Goal: Information Seeking & Learning: Learn about a topic

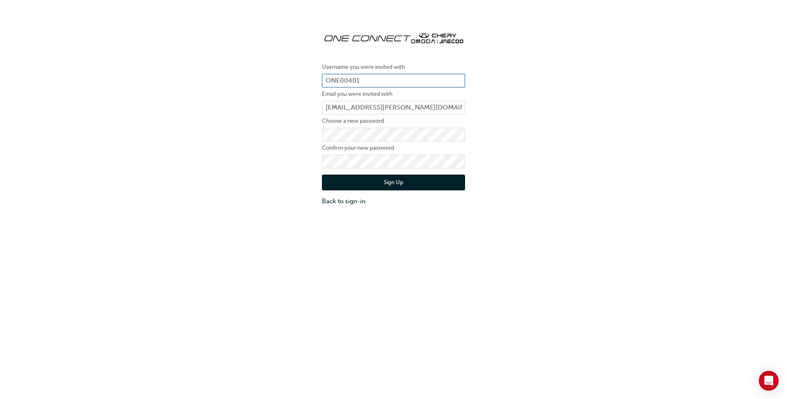
drag, startPoint x: 372, startPoint y: 79, endPoint x: 317, endPoint y: 78, distance: 55.6
click at [317, 78] on div "Username you were invited with ONE00401 Email you were invited with [PERSON_NAM…" at bounding box center [394, 115] width 156 height 193
drag, startPoint x: 375, startPoint y: 81, endPoint x: 310, endPoint y: 81, distance: 65.1
click at [310, 80] on div "Username you were invited with ONE00401 Email you were invited with keira.turne…" at bounding box center [393, 115] width 787 height 193
click at [387, 187] on button "Sign Up" at bounding box center [393, 183] width 143 height 16
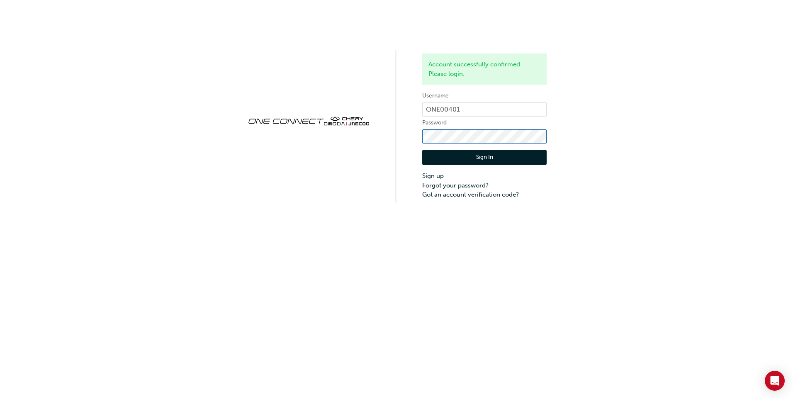
click at [309, 115] on div "Account successfully confirmed. Please login. Username ONE00401 Password Sign I…" at bounding box center [396, 101] width 793 height 203
click at [48, 210] on div "Account successfully confirmed. Please login. Username ONE00401 Password Sign I…" at bounding box center [396, 199] width 793 height 399
click at [476, 154] on button "Sign In" at bounding box center [484, 158] width 124 height 16
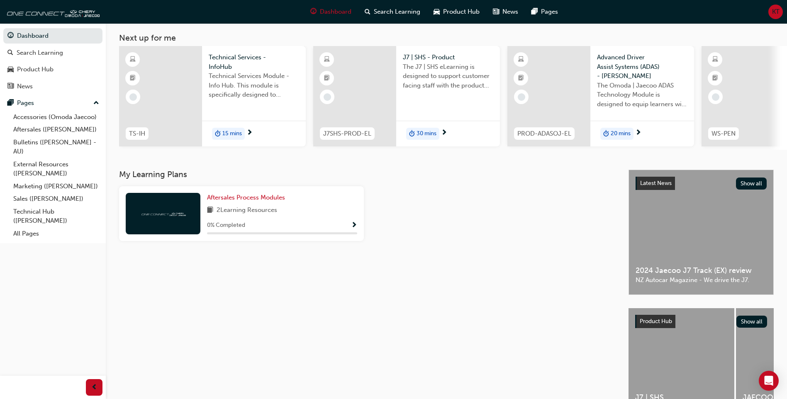
scroll to position [83, 0]
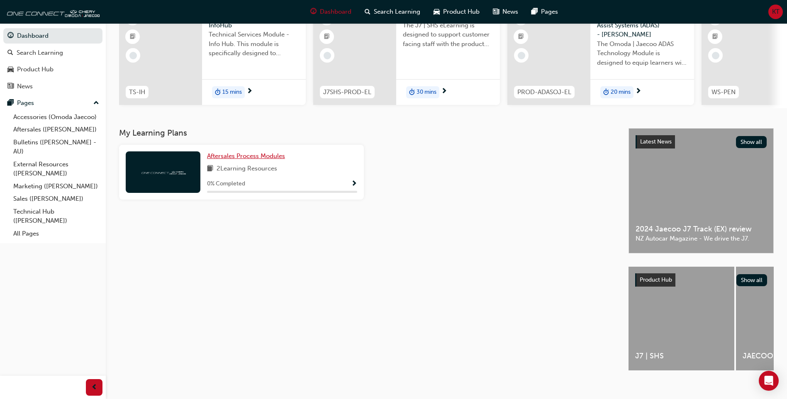
click at [277, 155] on link "Aftersales Process Modules" at bounding box center [247, 156] width 81 height 10
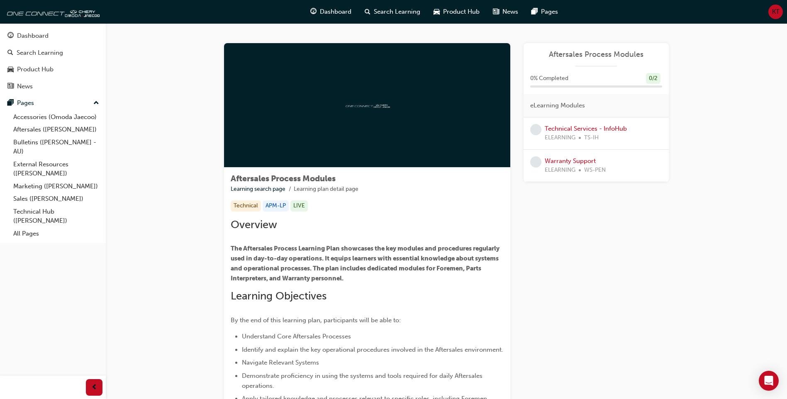
click at [366, 122] on div at bounding box center [367, 105] width 286 height 124
click at [375, 274] on p "The Aftersales Process Learning Plan showcases the key modules and procedures r…" at bounding box center [367, 263] width 273 height 40
click at [602, 69] on div "Aftersales Process Modules 0 % Completed 0 / 2 eLearning Modules Technical Serv…" at bounding box center [595, 112] width 145 height 139
click at [369, 115] on div at bounding box center [367, 105] width 286 height 124
click at [598, 127] on link "Technical Services - InfoHub" at bounding box center [586, 128] width 82 height 7
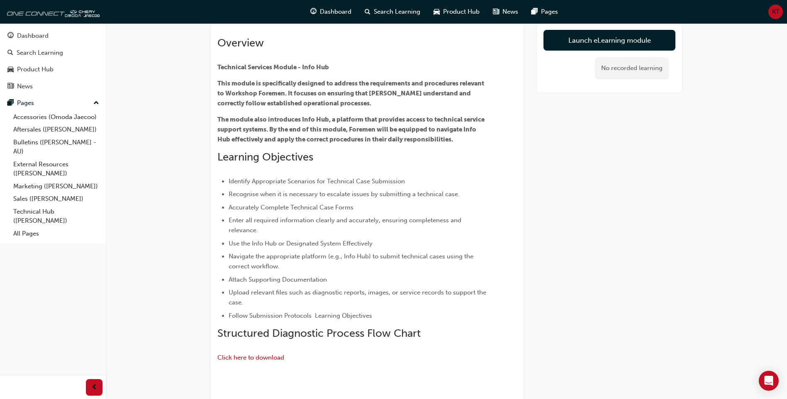
scroll to position [41, 0]
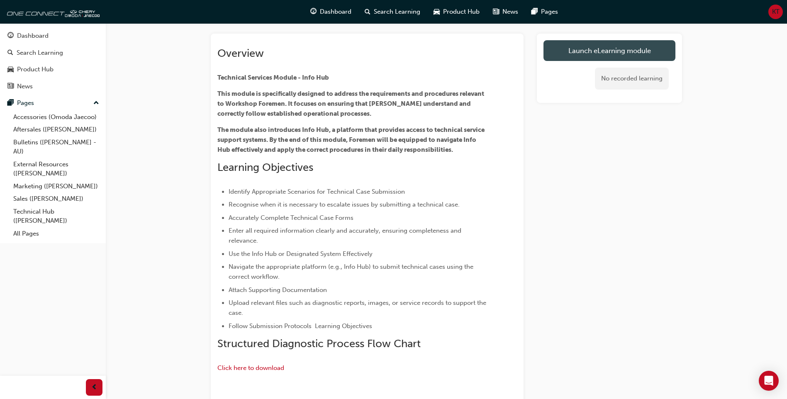
click at [597, 52] on link "Launch eLearning module" at bounding box center [609, 50] width 132 height 21
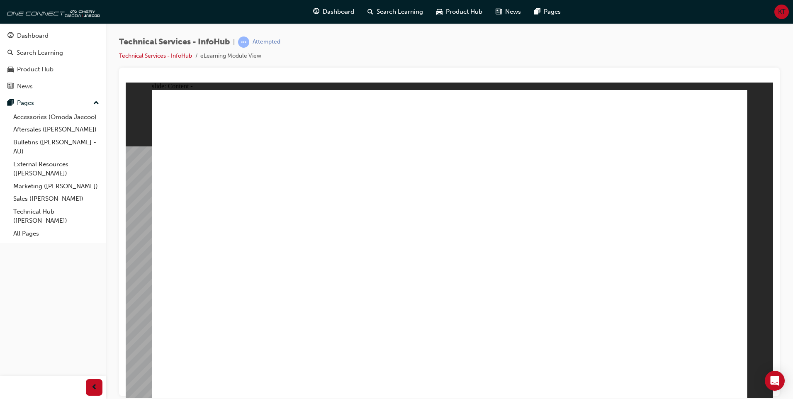
drag, startPoint x: 445, startPoint y: 348, endPoint x: 464, endPoint y: 384, distance: 41.2
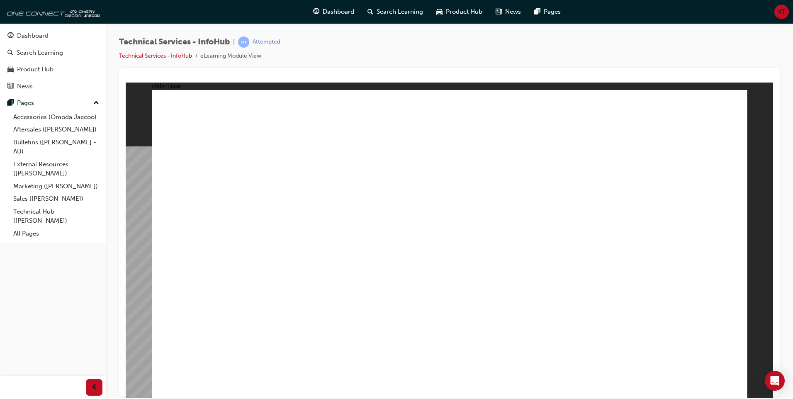
drag, startPoint x: 253, startPoint y: 270, endPoint x: 246, endPoint y: 198, distance: 71.6
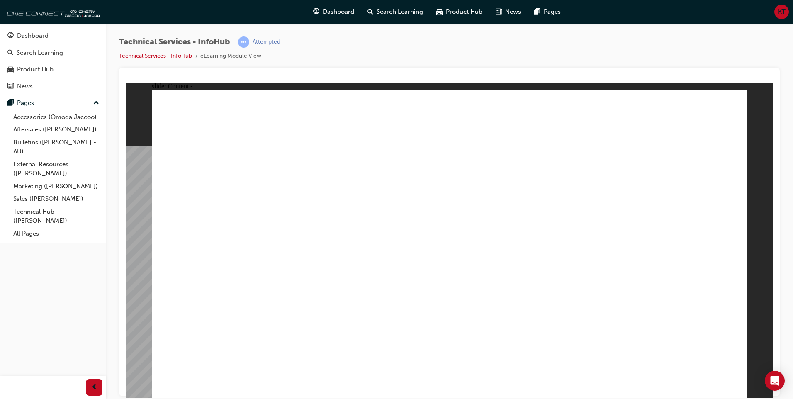
drag, startPoint x: 331, startPoint y: 100, endPoint x: 345, endPoint y: 102, distance: 13.5
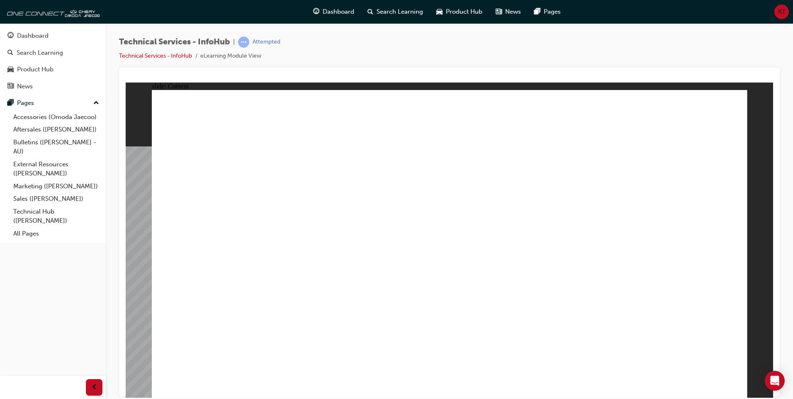
drag, startPoint x: 254, startPoint y: 168, endPoint x: 248, endPoint y: 168, distance: 6.2
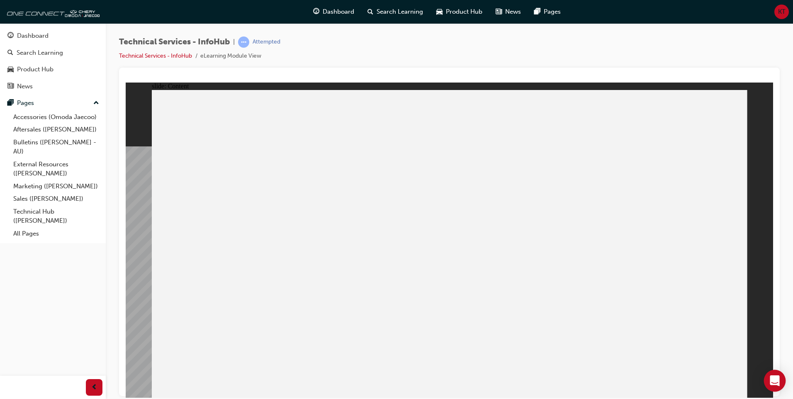
click at [768, 381] on div "Open Intercom Messenger" at bounding box center [775, 381] width 22 height 22
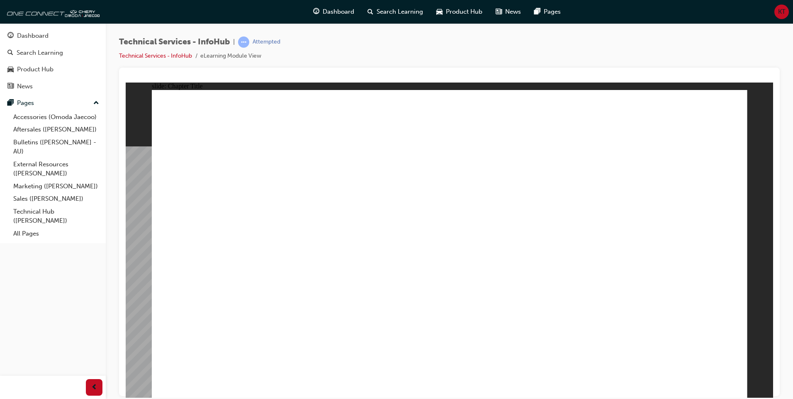
drag, startPoint x: 727, startPoint y: 388, endPoint x: 198, endPoint y: 235, distance: 551.0
drag, startPoint x: 693, startPoint y: 285, endPoint x: 699, endPoint y: 306, distance: 22.3
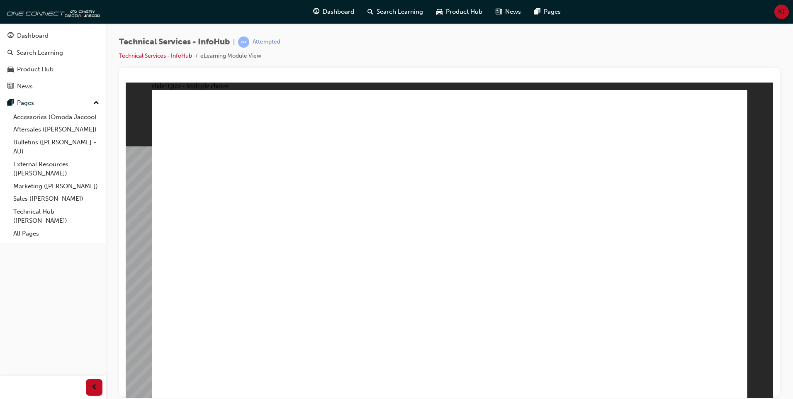
radio input "false"
radio input "true"
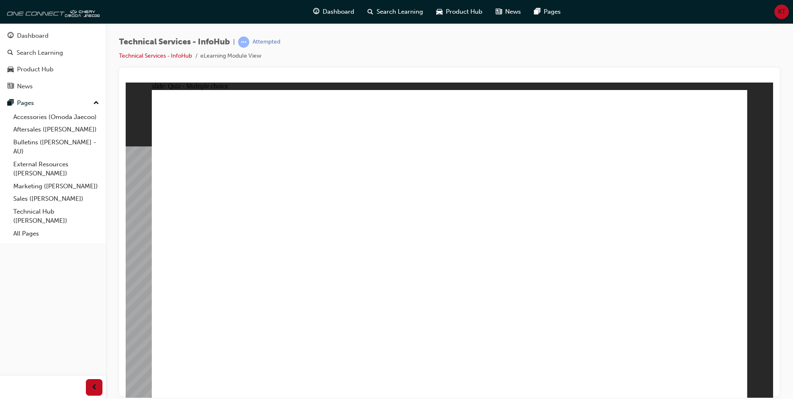
radio input "false"
radio input "true"
radio input "false"
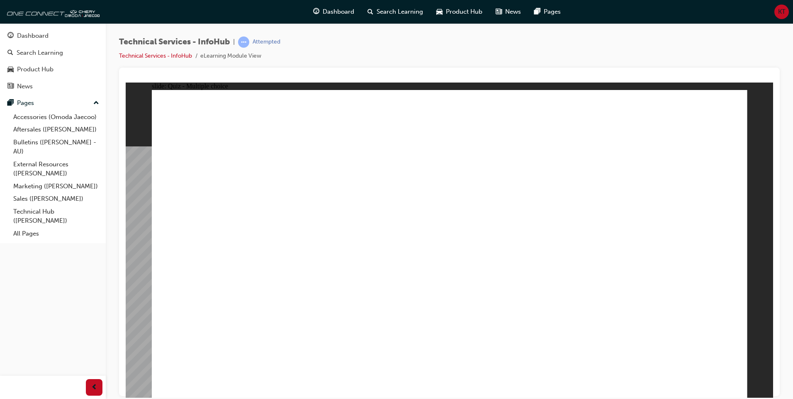
radio input "true"
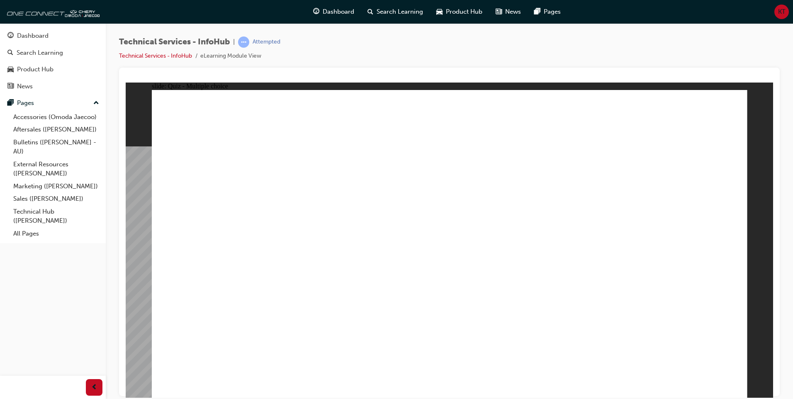
radio input "false"
radio input "true"
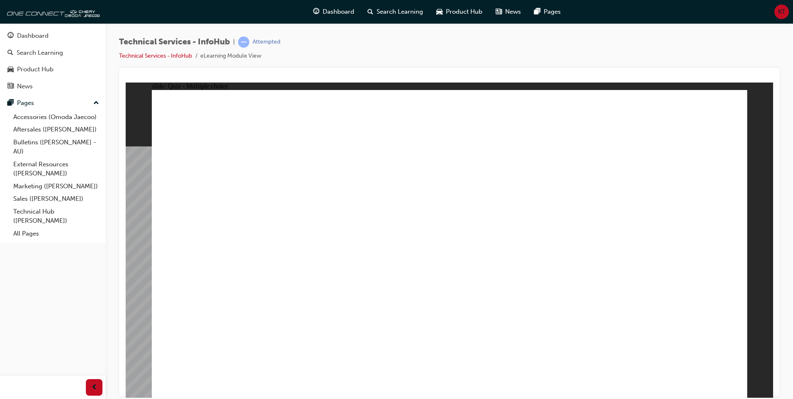
radio input "true"
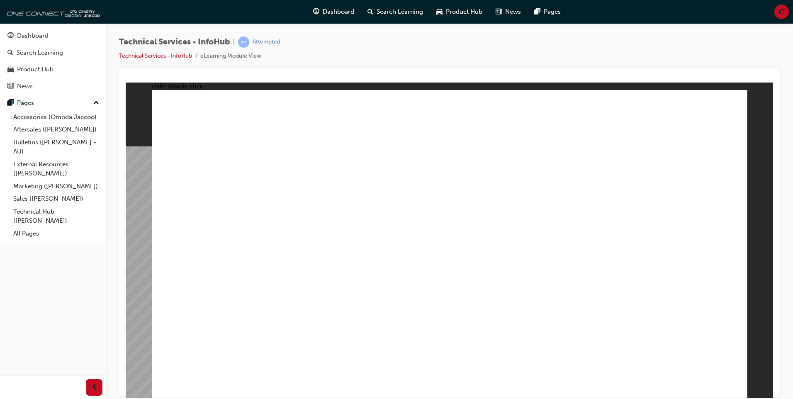
radio input "true"
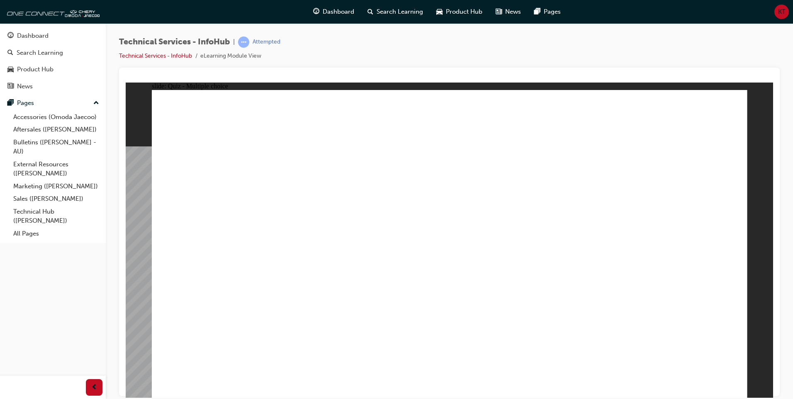
radio input "true"
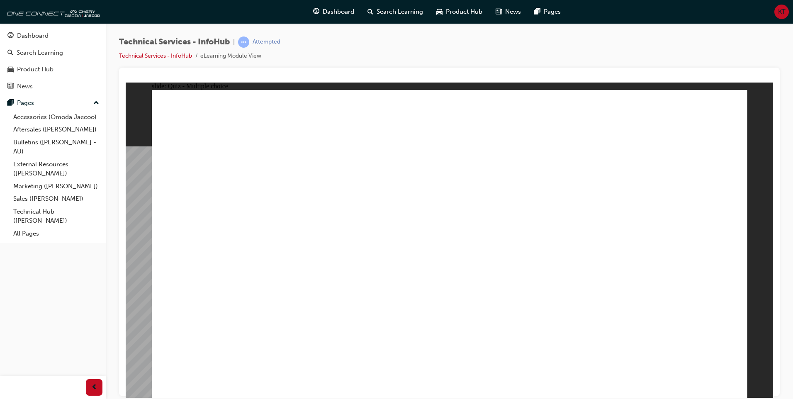
radio input "true"
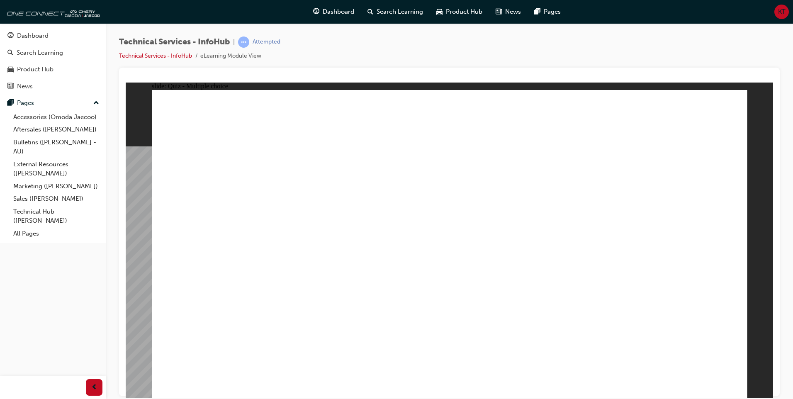
radio input "true"
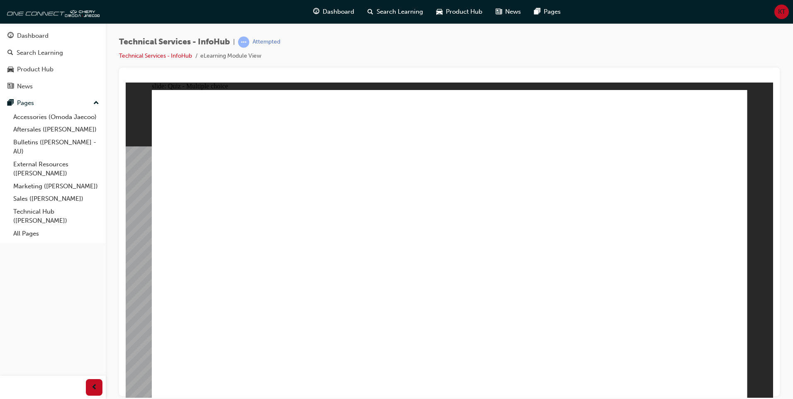
radio input "true"
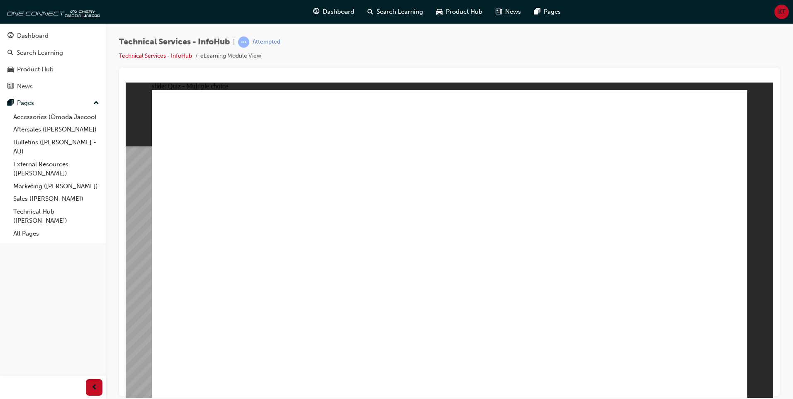
radio input "true"
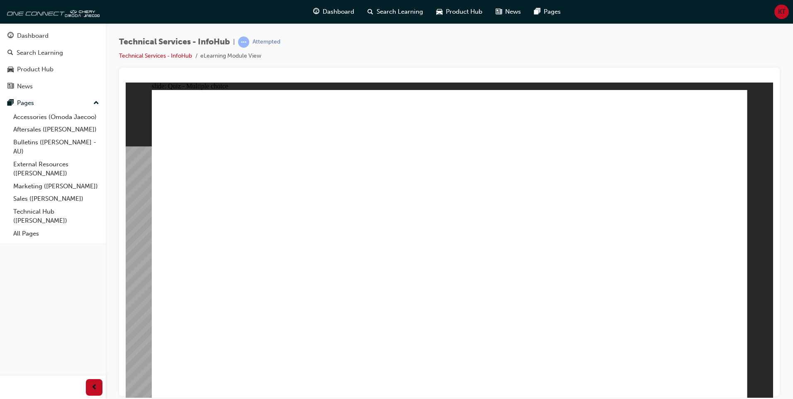
radio input "true"
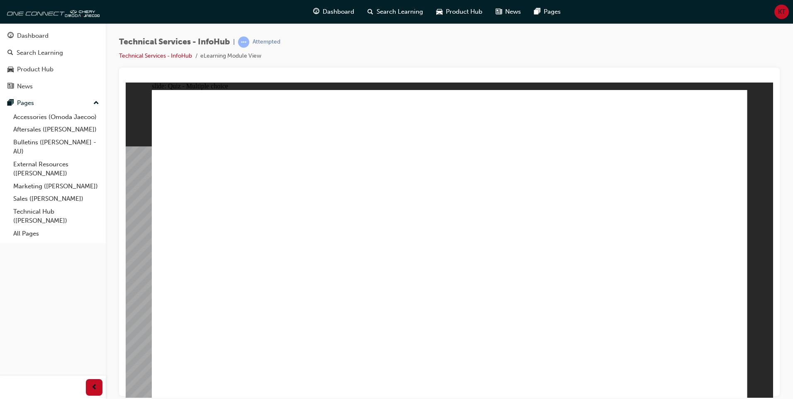
radio input "true"
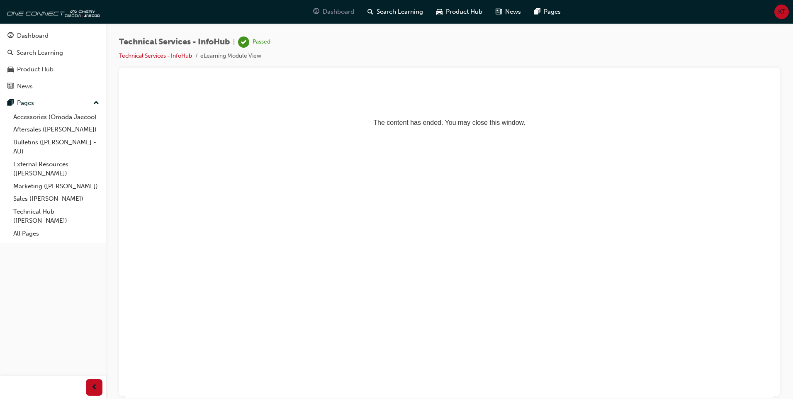
click at [355, 15] on div "Dashboard" at bounding box center [333, 11] width 54 height 17
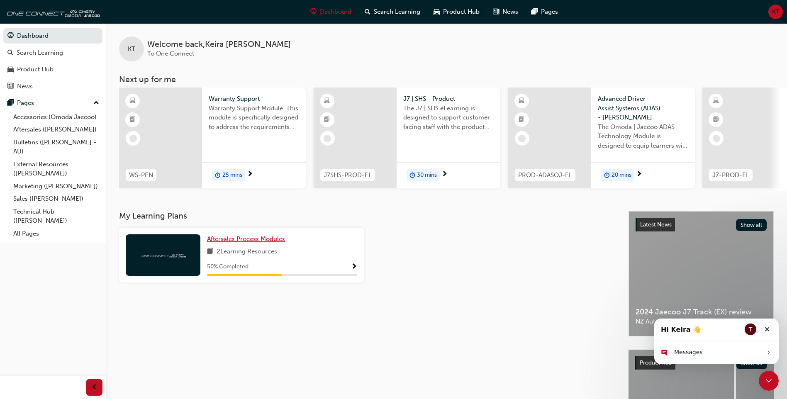
click at [288, 244] on link "Aftersales Process Modules" at bounding box center [247, 239] width 81 height 10
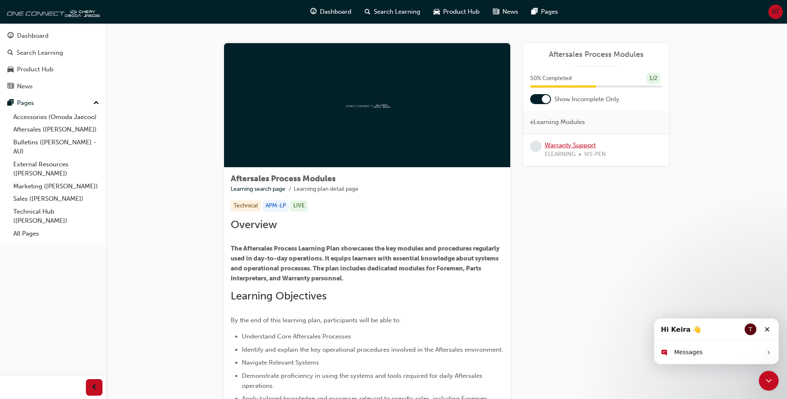
click at [568, 142] on link "Warranty Support" at bounding box center [570, 144] width 51 height 7
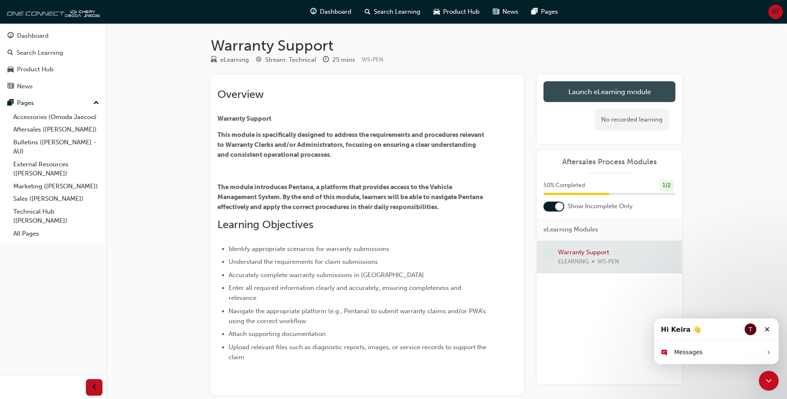
click at [593, 89] on link "Launch eLearning module" at bounding box center [609, 91] width 132 height 21
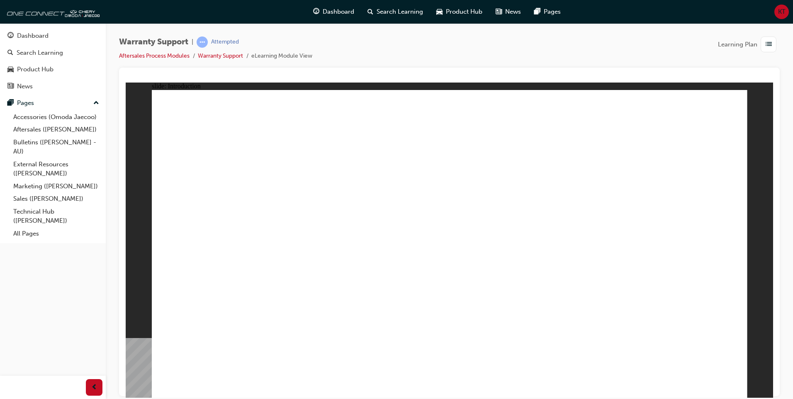
drag, startPoint x: 631, startPoint y: 318, endPoint x: 482, endPoint y: 295, distance: 150.1
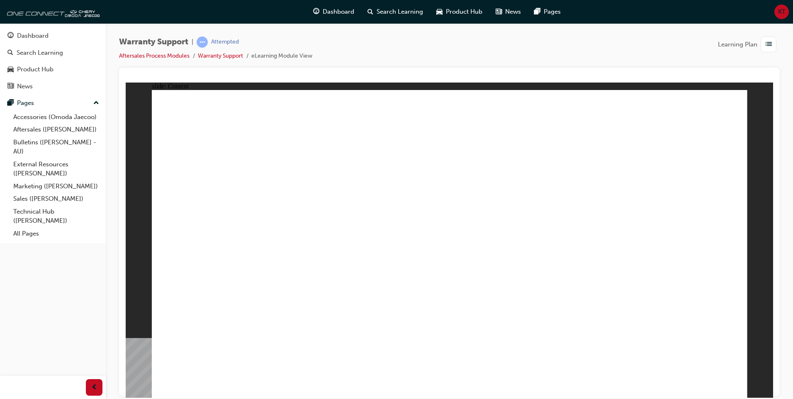
drag, startPoint x: 378, startPoint y: 385, endPoint x: 403, endPoint y: 387, distance: 24.9
drag, startPoint x: 420, startPoint y: 309, endPoint x: 356, endPoint y: 331, distance: 67.9
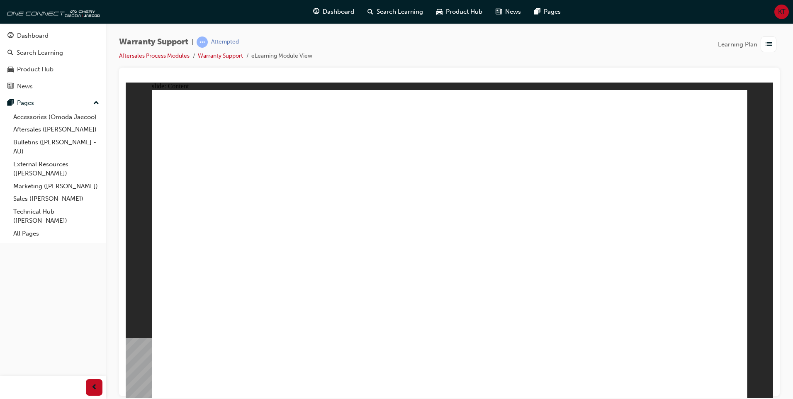
drag, startPoint x: 219, startPoint y: 318, endPoint x: 188, endPoint y: 292, distance: 40.4
drag, startPoint x: 180, startPoint y: 250, endPoint x: 180, endPoint y: 231, distance: 19.9
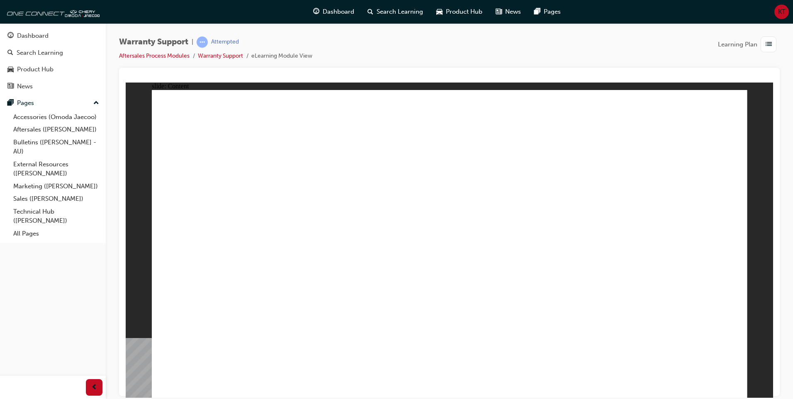
click at [503, 29] on div "Warranty Support | Attempted Aftersales Process Modules Warranty Support eLearn…" at bounding box center [449, 200] width 687 height 355
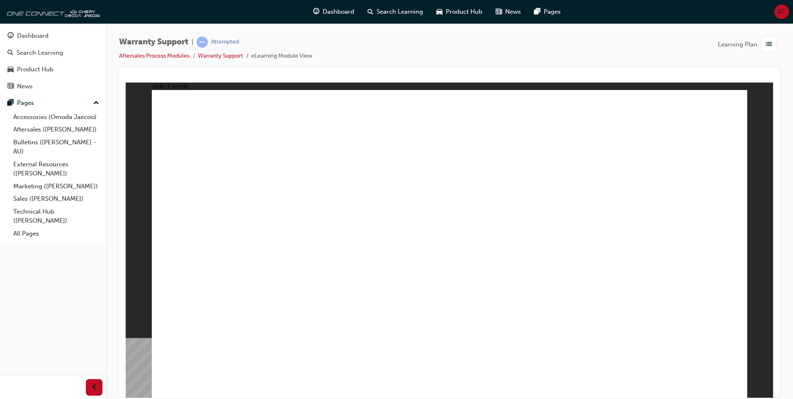
drag, startPoint x: 187, startPoint y: 206, endPoint x: 296, endPoint y: 208, distance: 109.5
drag, startPoint x: 296, startPoint y: 208, endPoint x: 326, endPoint y: 215, distance: 30.7
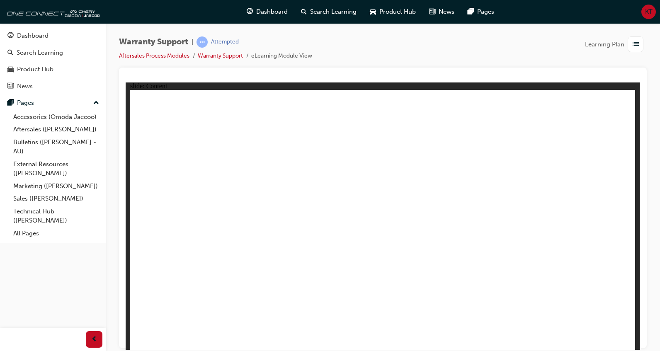
drag, startPoint x: 615, startPoint y: 112, endPoint x: 610, endPoint y: 116, distance: 5.6
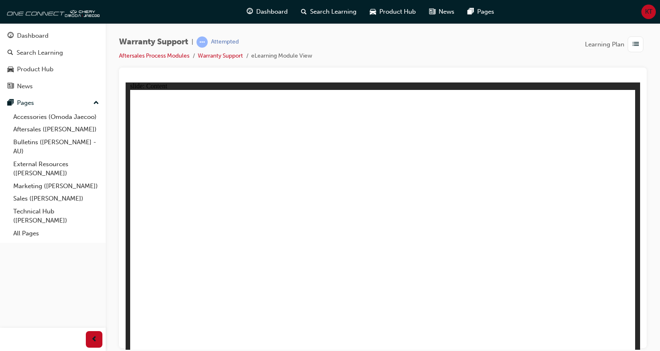
drag, startPoint x: 338, startPoint y: 260, endPoint x: 180, endPoint y: 256, distance: 158.0
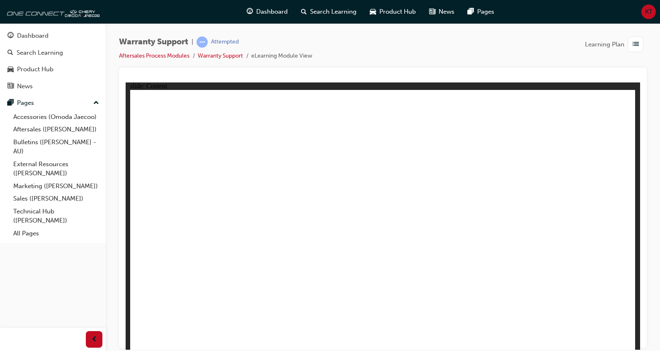
drag, startPoint x: 614, startPoint y: 124, endPoint x: 610, endPoint y: 121, distance: 4.5
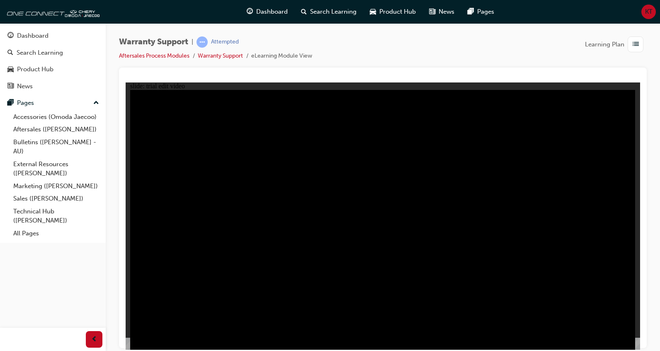
drag, startPoint x: 433, startPoint y: 228, endPoint x: 503, endPoint y: 215, distance: 72.2
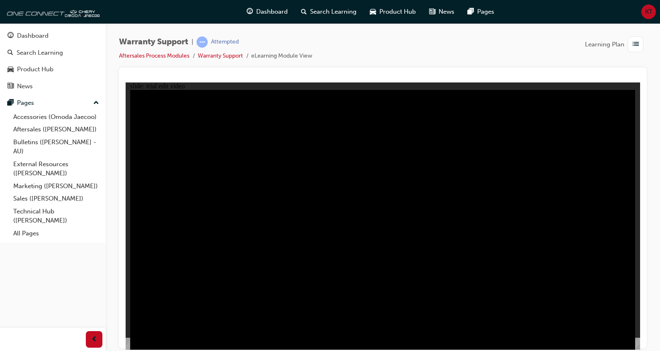
drag, startPoint x: 505, startPoint y: 248, endPoint x: 503, endPoint y: 269, distance: 21.2
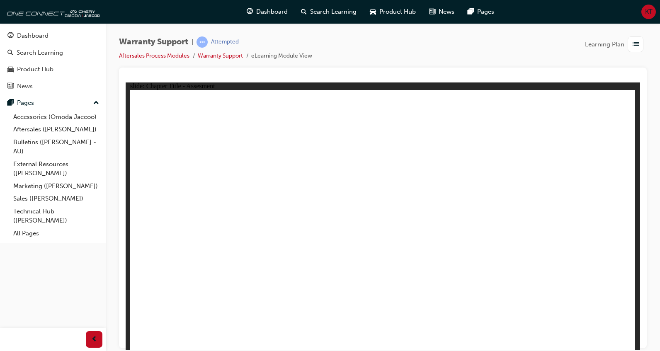
radio input "true"
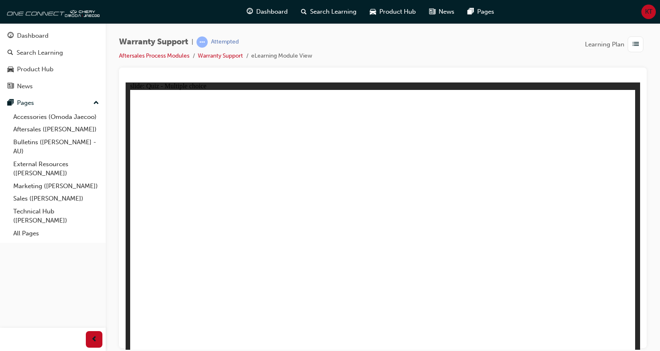
radio input "true"
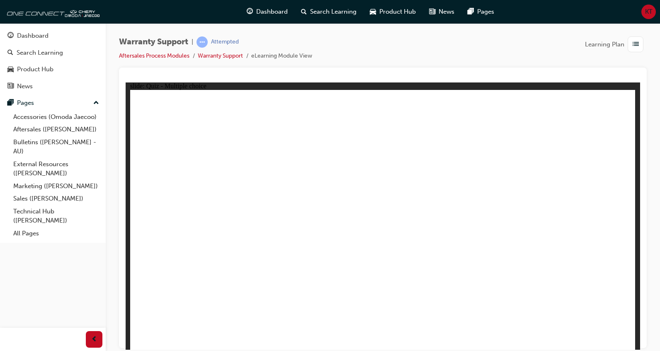
radio input "true"
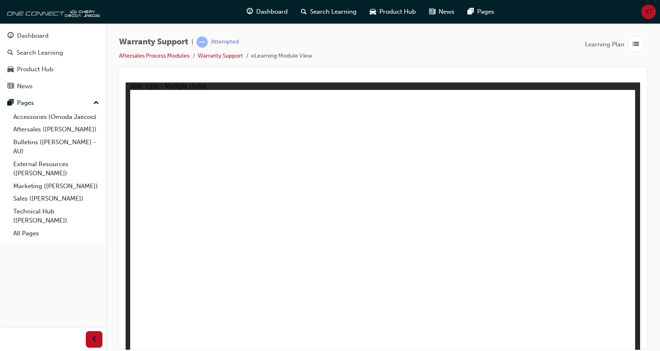
radio input "true"
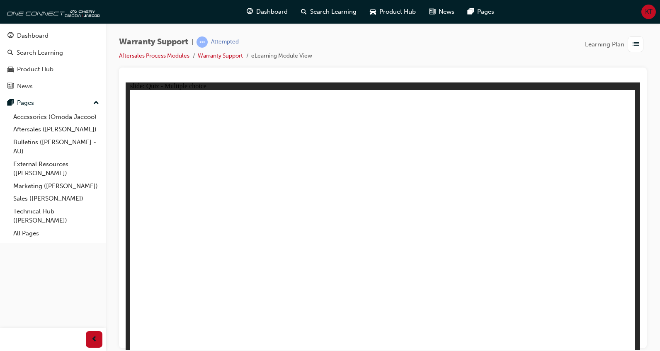
radio input "false"
radio input "true"
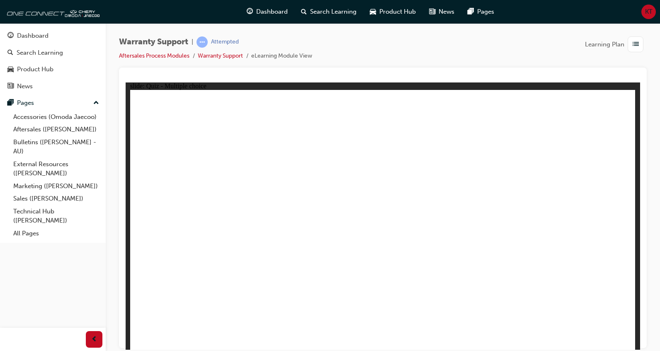
radio input "true"
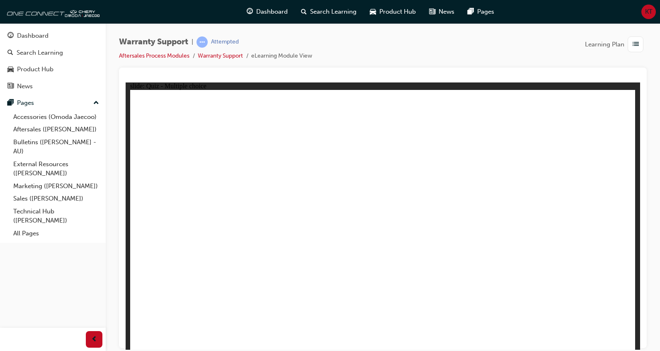
radio input "true"
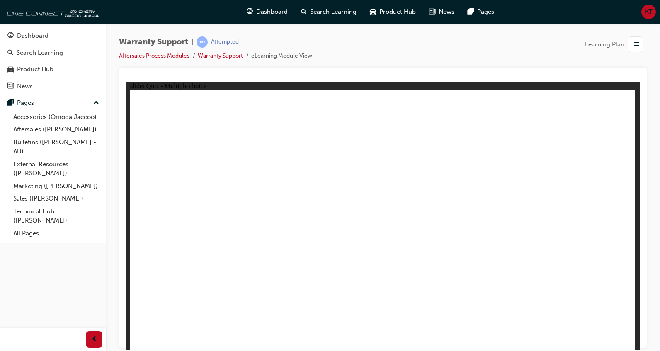
radio input "true"
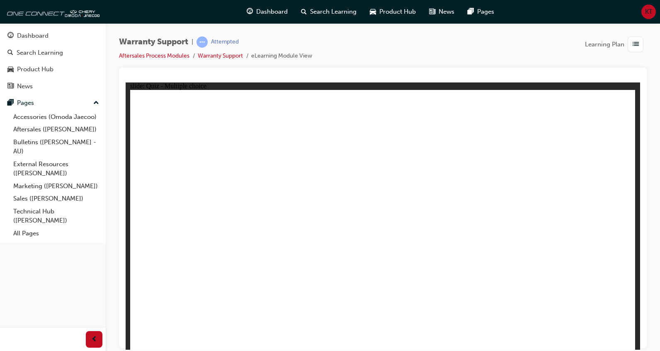
radio input "true"
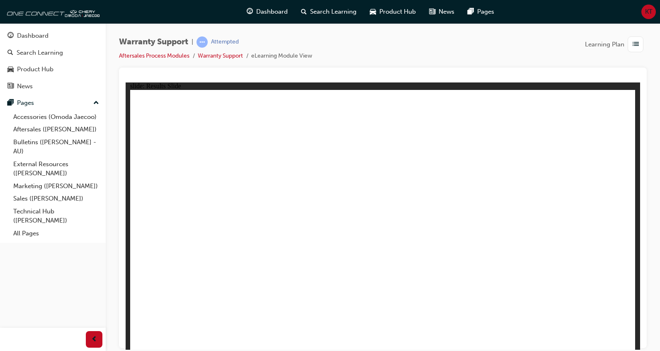
radio input "true"
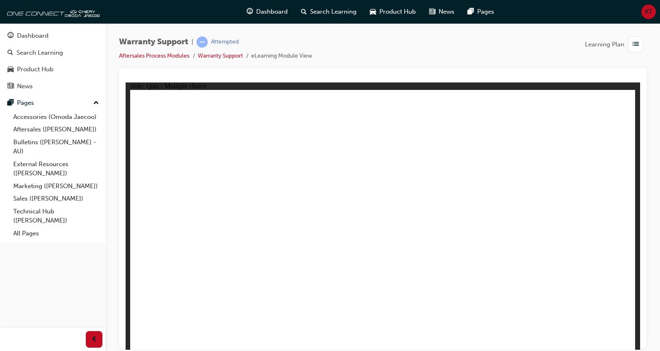
radio input "true"
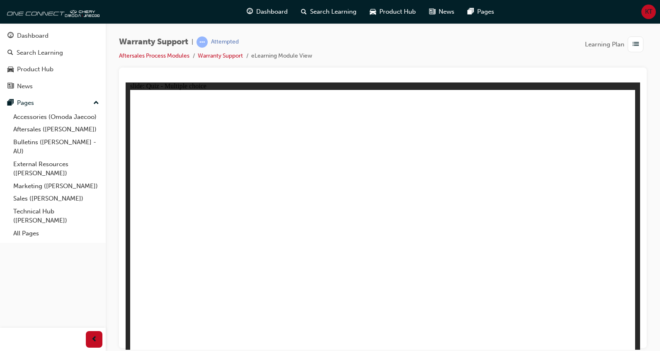
radio input "true"
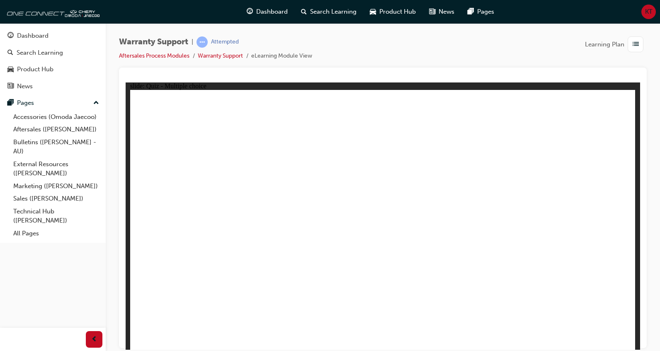
radio input "true"
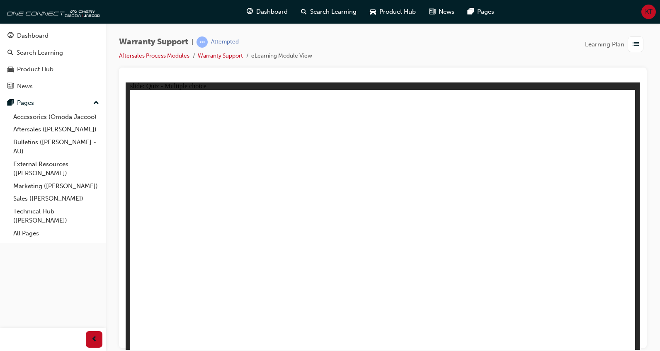
radio input "false"
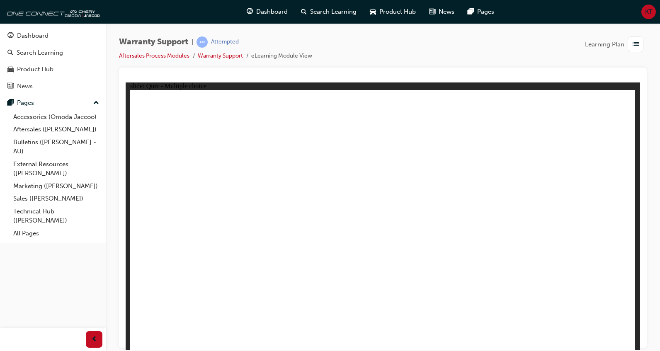
radio input "true"
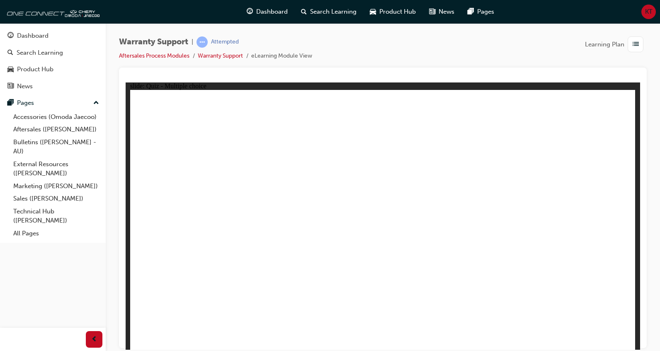
radio input "true"
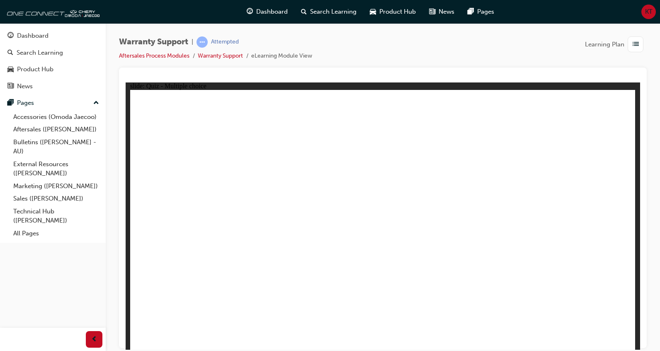
radio input "true"
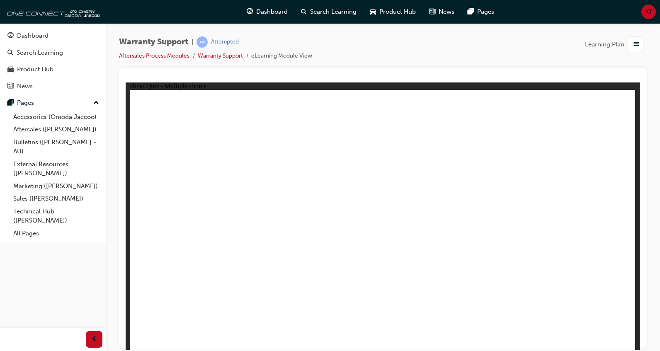
radio input "true"
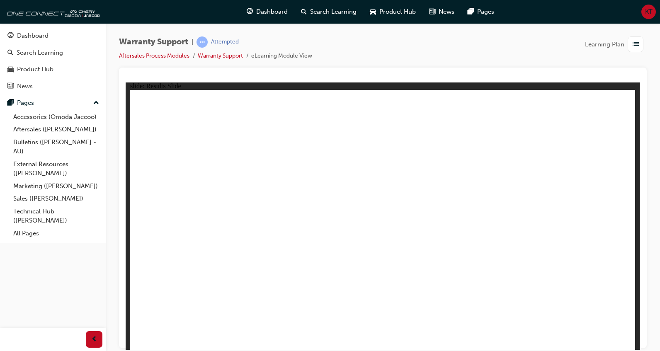
radio input "false"
radio input "true"
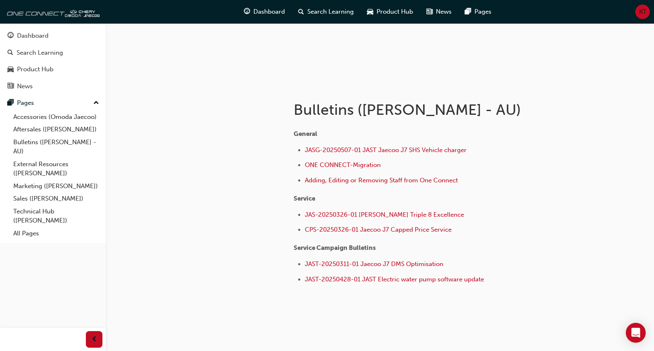
scroll to position [120, 0]
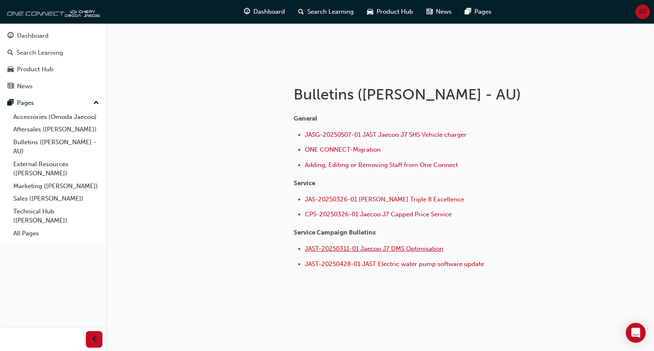
click at [399, 246] on span "JAST-20250311-01 Jaecoo J7 DMS Optimisation" at bounding box center [374, 248] width 139 height 7
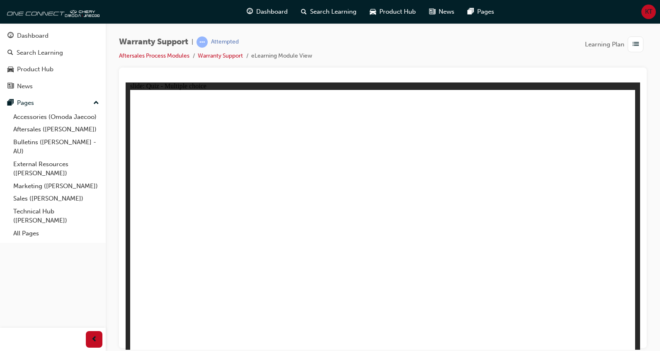
radio input "true"
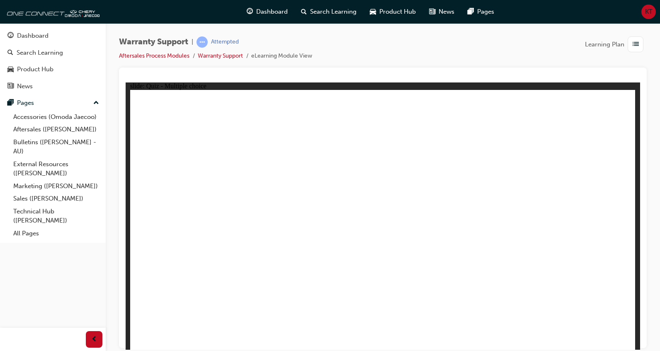
radio input "true"
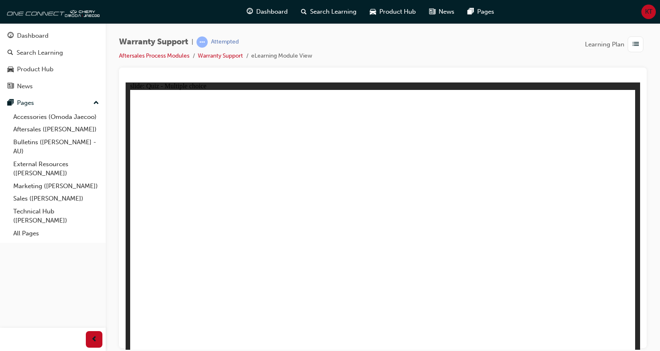
radio input "true"
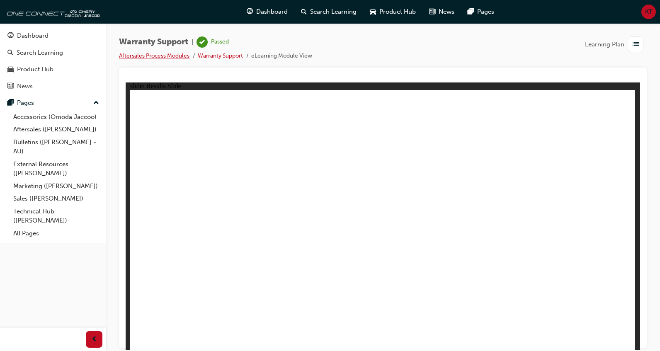
click at [168, 55] on link "Aftersales Process Modules" at bounding box center [154, 55] width 70 height 7
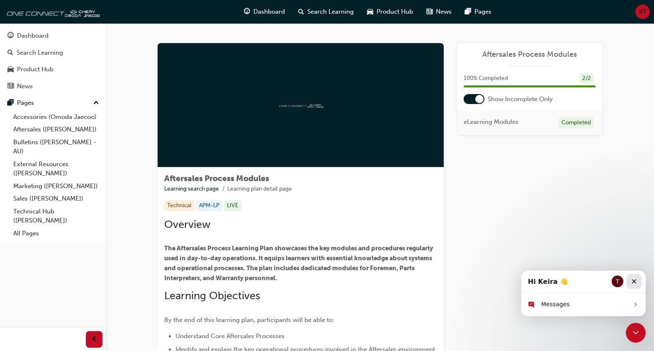
click at [630, 284] on div "Close" at bounding box center [634, 281] width 15 height 15
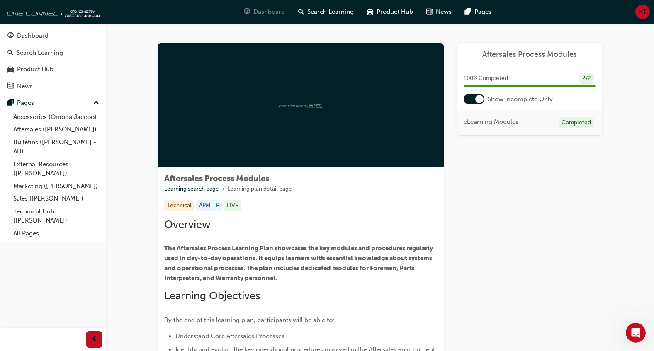
click at [254, 14] on span "Dashboard" at bounding box center [269, 12] width 32 height 10
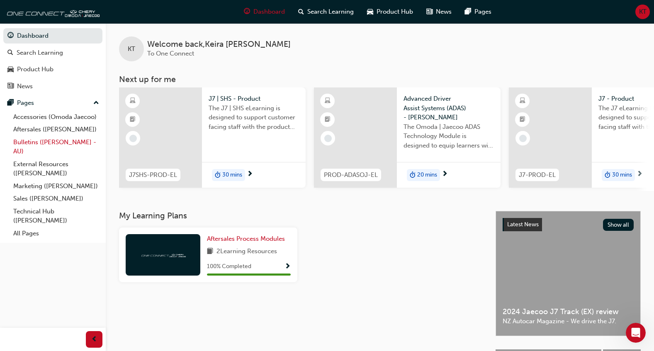
click at [49, 141] on link "Bulletins ([PERSON_NAME] - AU)" at bounding box center [56, 147] width 92 height 22
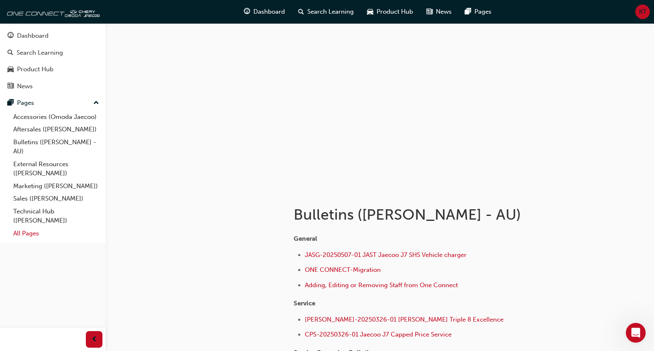
click at [27, 235] on link "All Pages" at bounding box center [56, 233] width 92 height 13
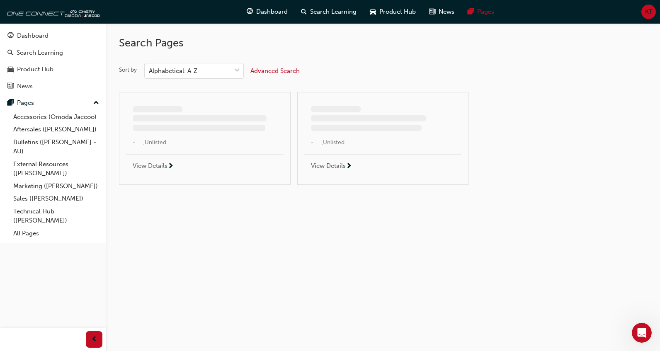
click at [649, 8] on span "KT" at bounding box center [648, 12] width 7 height 10
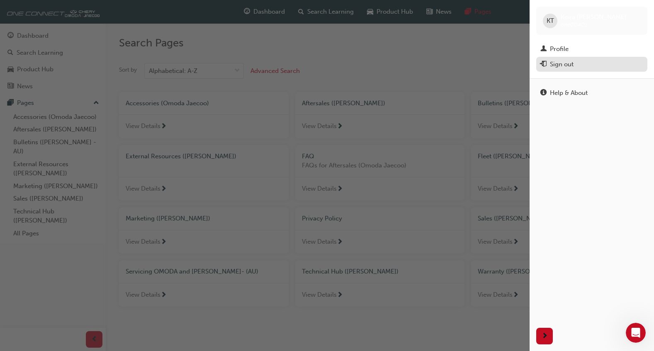
click at [562, 68] on div "Sign out" at bounding box center [562, 65] width 24 height 10
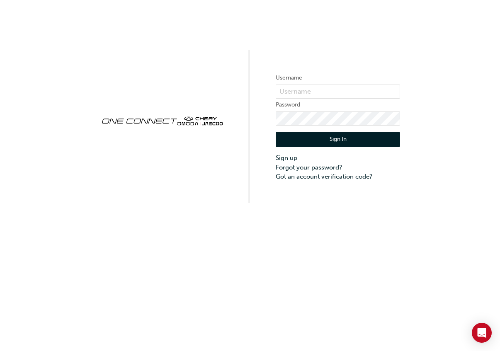
click at [468, 264] on div "Username Password Sign In Sign up Forgot your password? Got an account verifica…" at bounding box center [250, 175] width 500 height 351
